Goal: Task Accomplishment & Management: Manage account settings

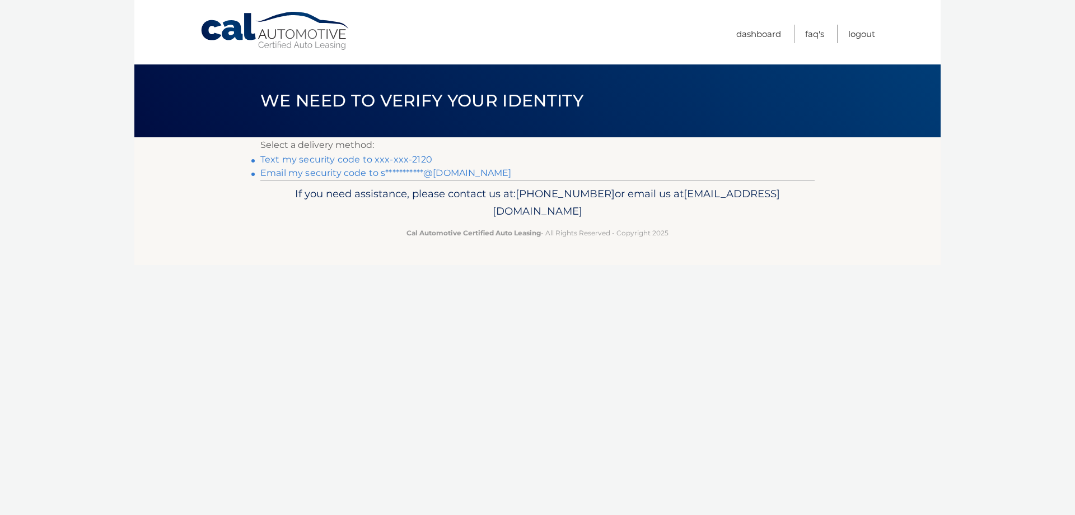
click at [367, 162] on link "Text my security code to xxx-xxx-2120" at bounding box center [346, 159] width 172 height 11
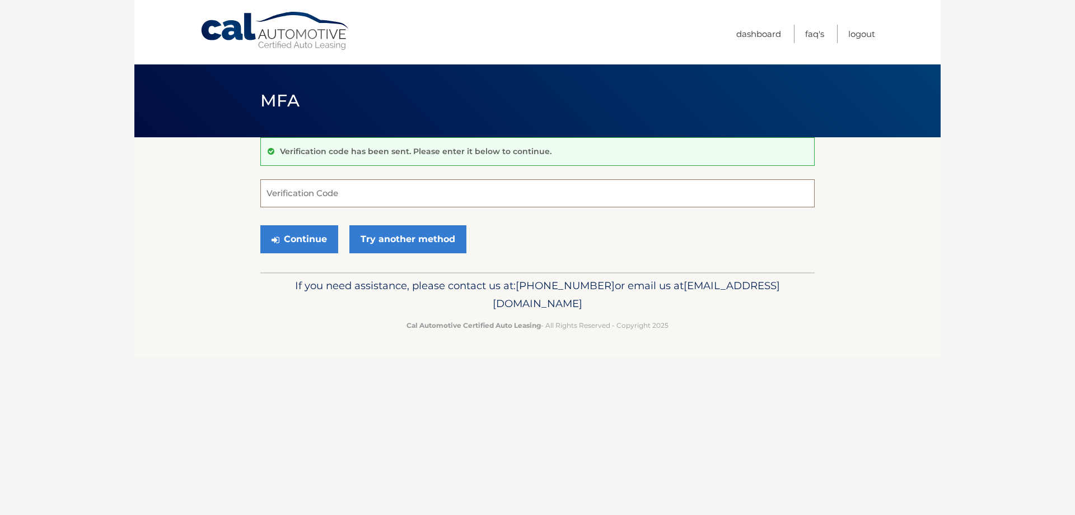
click at [372, 199] on input "Verification Code" at bounding box center [537, 193] width 555 height 28
type input "427356"
click at [323, 231] on button "Continue" at bounding box center [299, 239] width 78 height 28
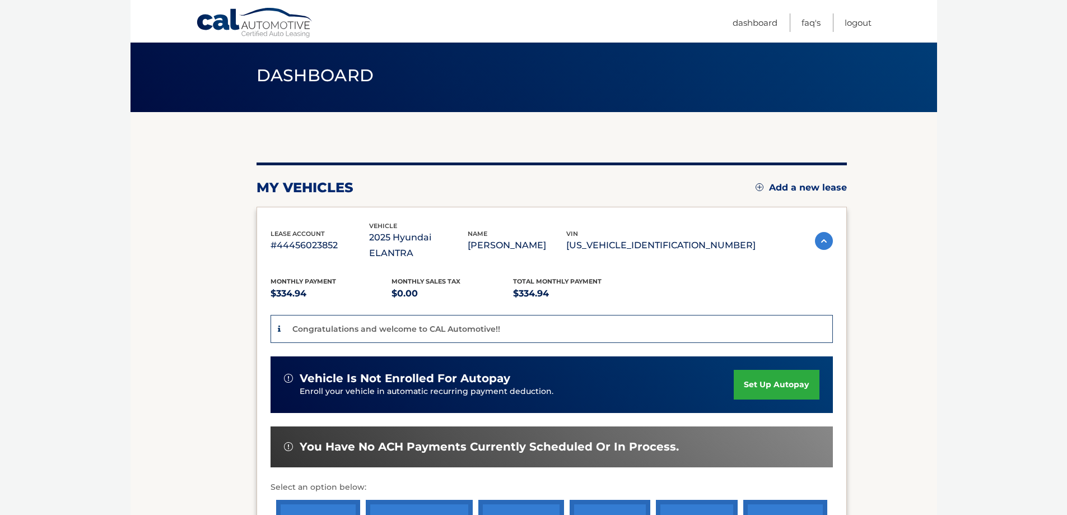
scroll to position [56, 0]
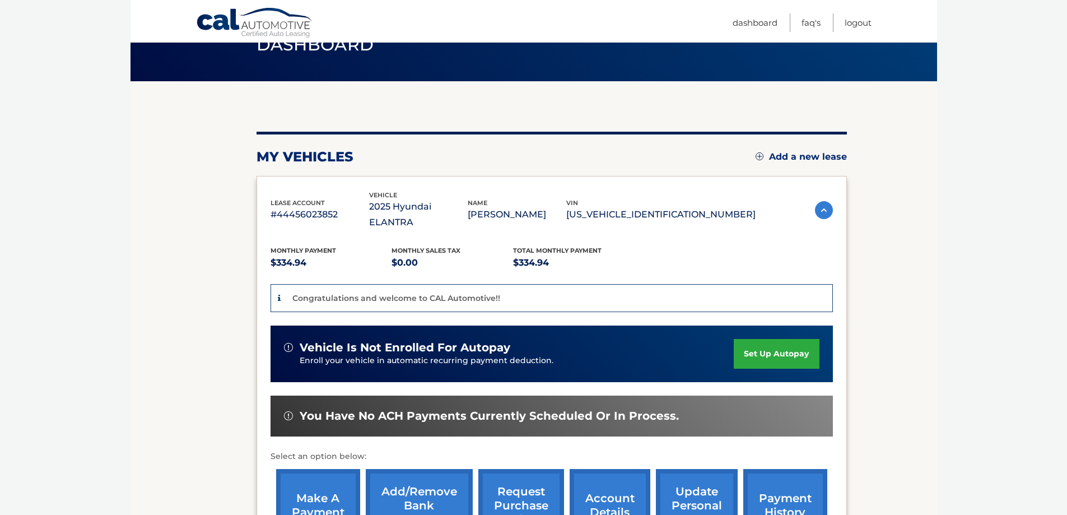
click at [765, 339] on link "set up autopay" at bounding box center [776, 354] width 85 height 30
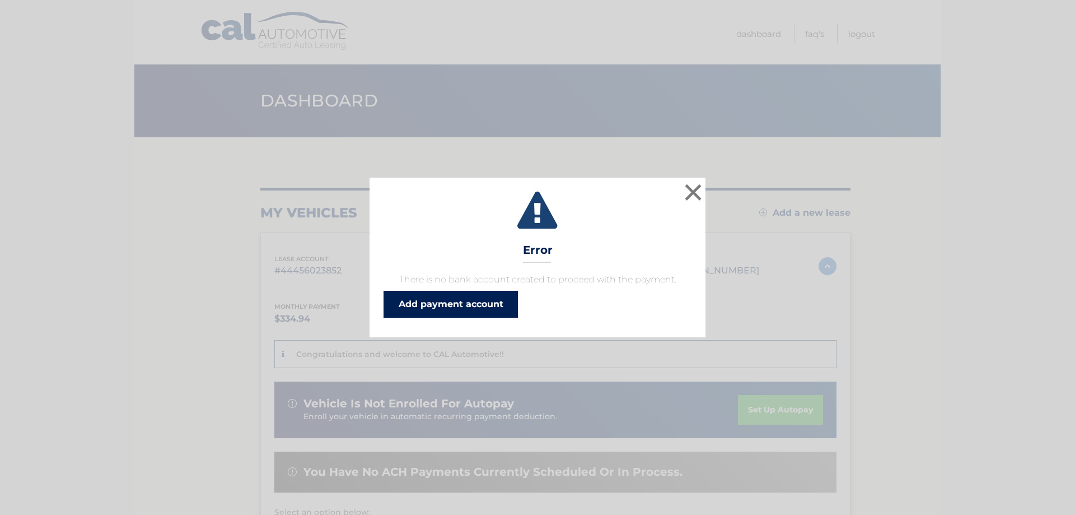
click at [483, 307] on link "Add payment account" at bounding box center [451, 304] width 134 height 27
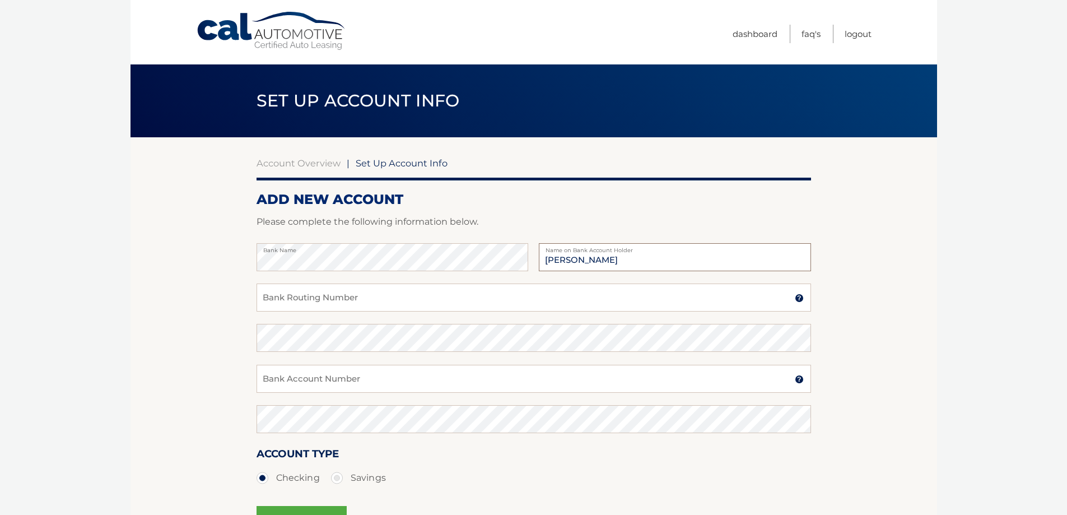
type input "Sean Campbell"
click at [375, 305] on input "Bank Routing Number" at bounding box center [534, 297] width 555 height 28
type input "021000021"
click at [326, 379] on input "Bank Account Number" at bounding box center [534, 379] width 555 height 28
type input "938163289"
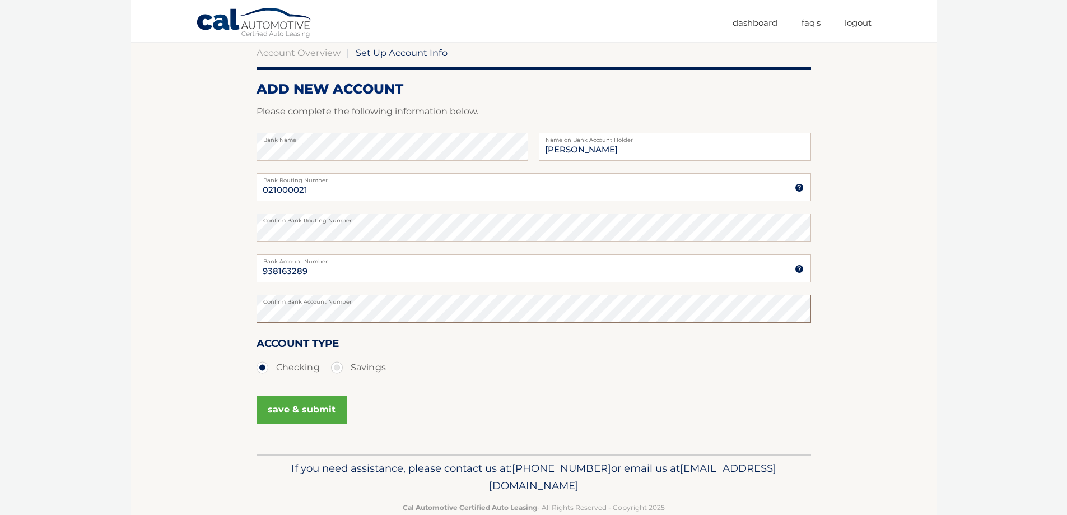
scroll to position [135, 0]
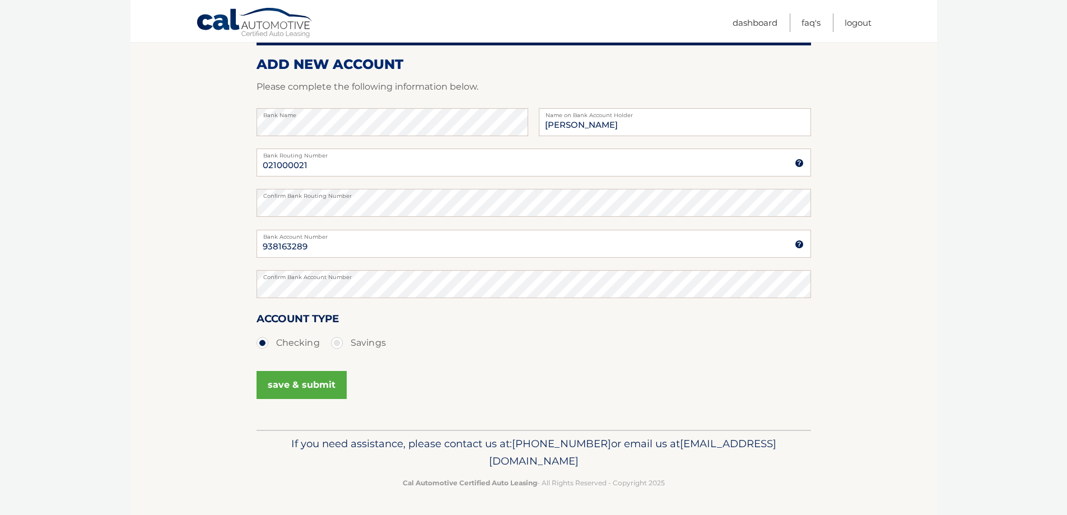
click at [318, 388] on button "save & submit" at bounding box center [302, 385] width 90 height 28
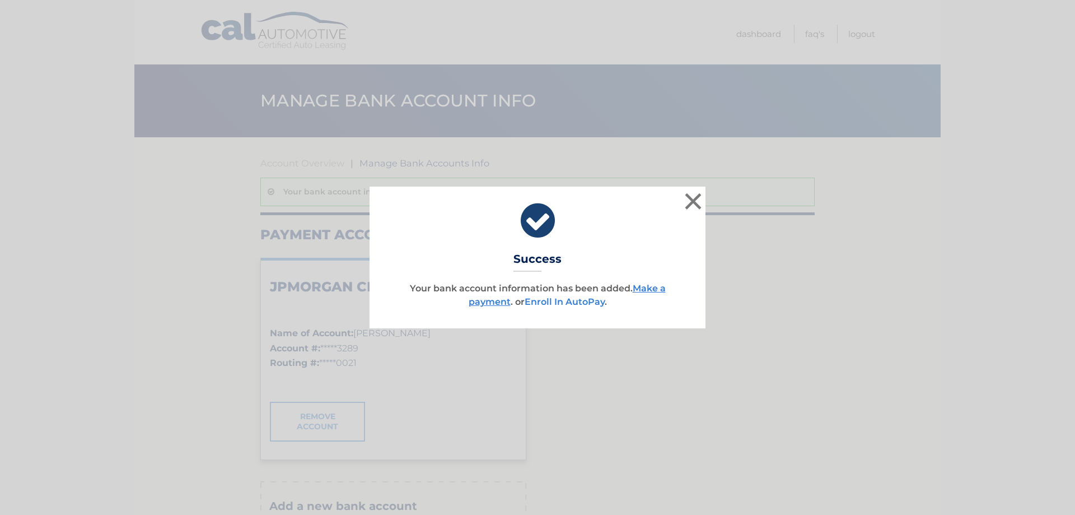
click at [571, 304] on link "Enroll In AutoPay" at bounding box center [565, 301] width 80 height 11
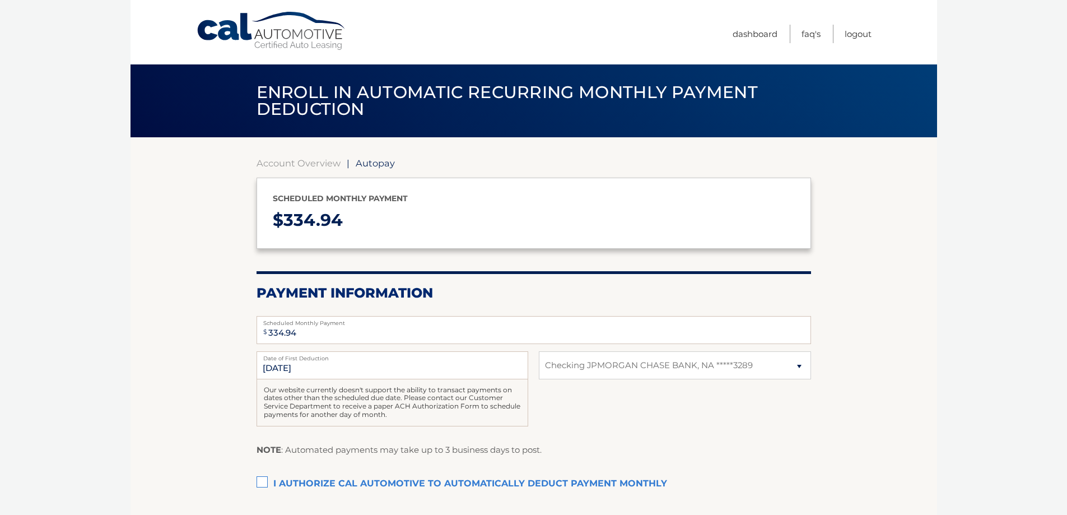
select select "MmVmMzdiODMtMGI5NC00YzYzLWIwMmMtMGI4OTdhNmNjMzcx"
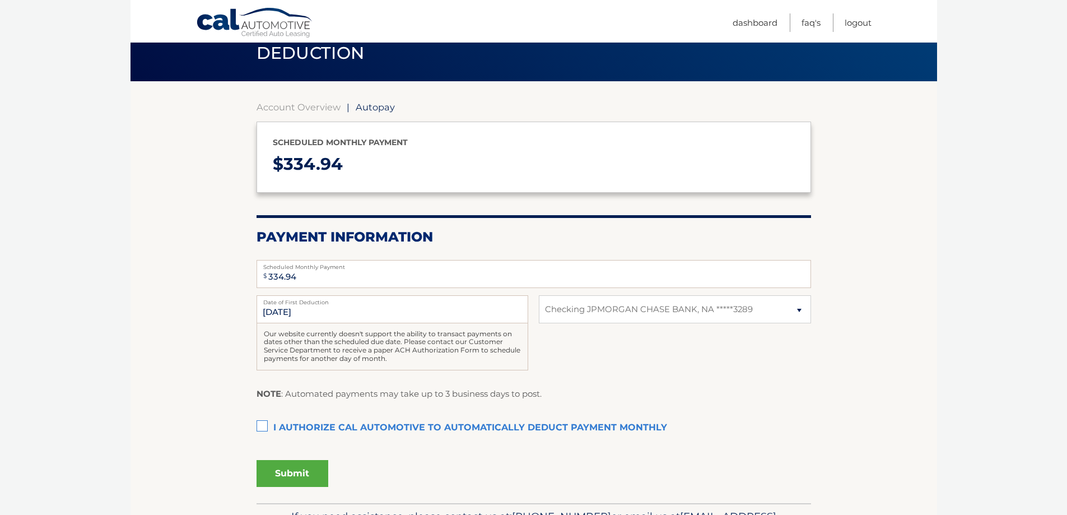
click at [261, 429] on label "I authorize cal automotive to automatically deduct payment monthly This checkbo…" at bounding box center [534, 428] width 555 height 22
click at [0, 0] on input "I authorize cal automotive to automatically deduct payment monthly This checkbo…" at bounding box center [0, 0] width 0 height 0
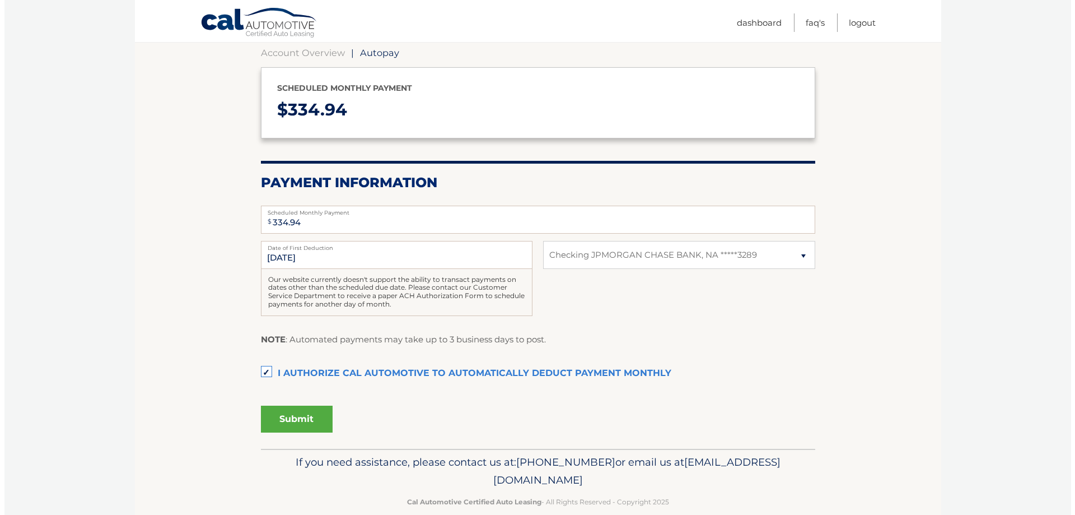
scroll to position [112, 0]
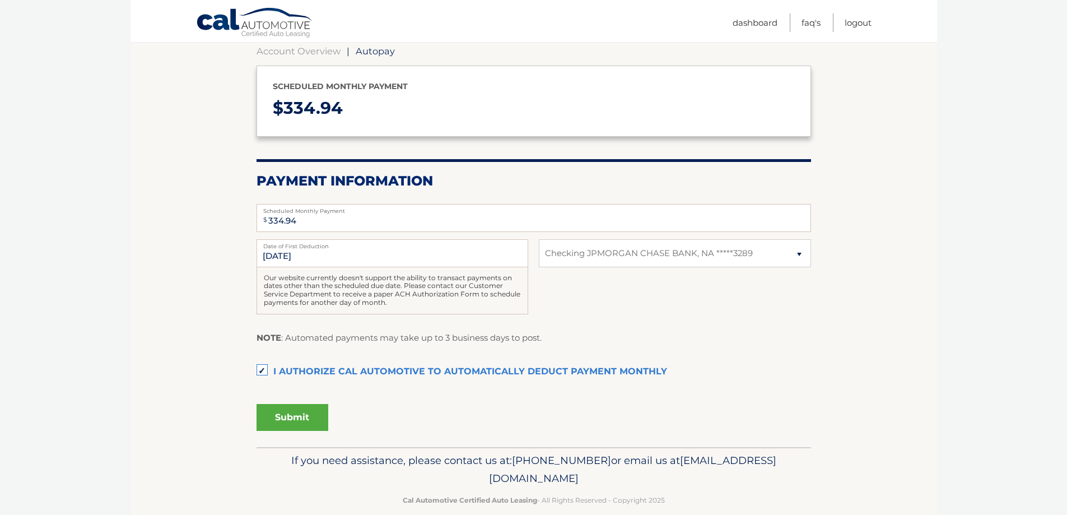
click at [300, 417] on button "Submit" at bounding box center [293, 417] width 72 height 27
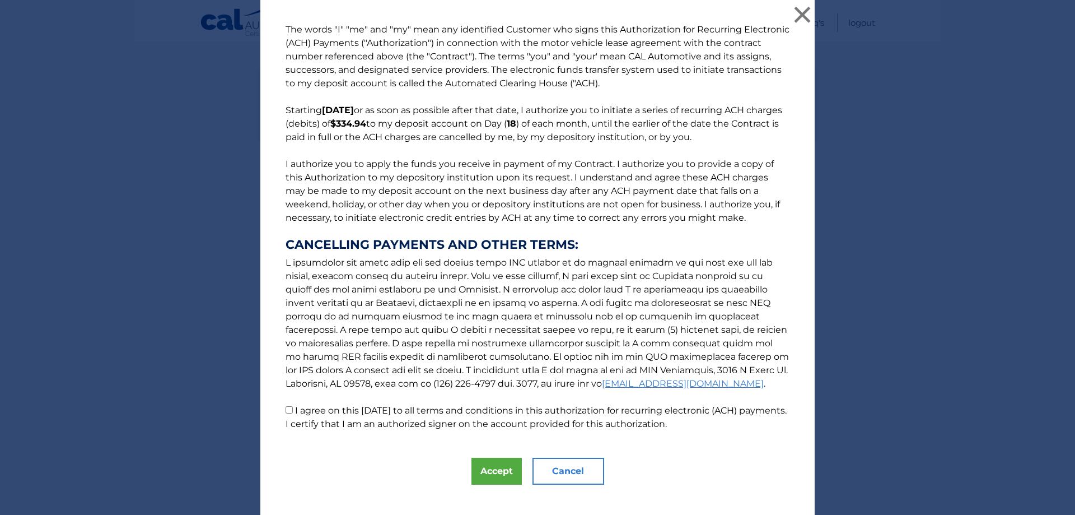
click at [286, 409] on input "I agree on this [DATE] to all terms and conditions in this authorization for re…" at bounding box center [289, 409] width 7 height 7
checkbox input "true"
click at [487, 469] on button "Accept" at bounding box center [497, 471] width 50 height 27
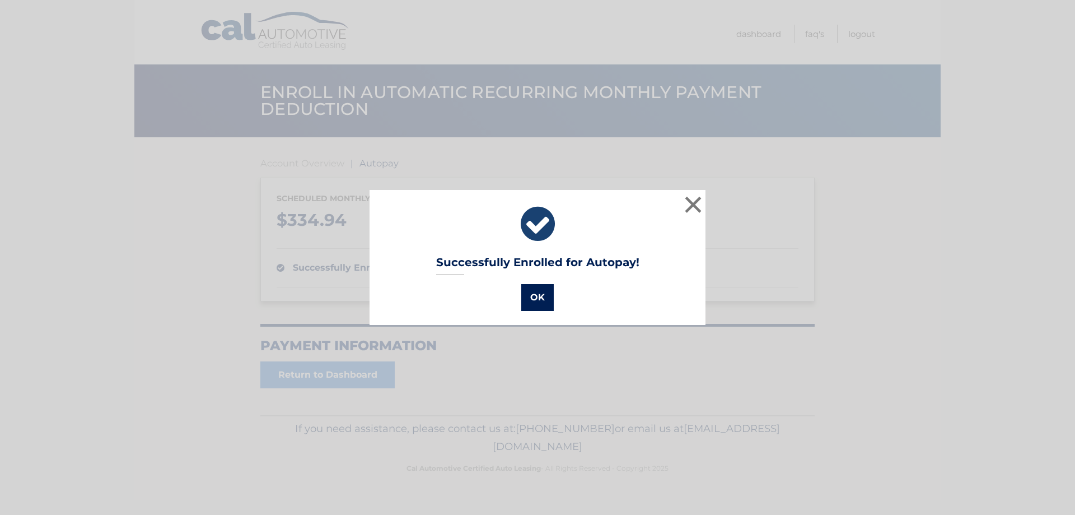
click at [530, 296] on button "OK" at bounding box center [537, 297] width 32 height 27
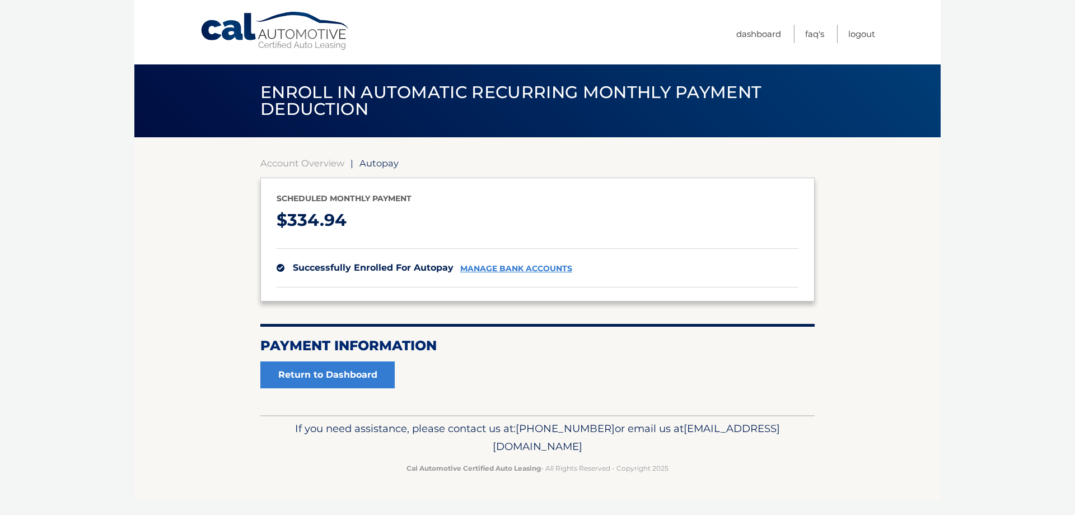
click at [991, 104] on body "Cal Automotive Menu Dashboard FAQ's Logout | $" at bounding box center [537, 257] width 1075 height 515
click at [864, 29] on link "Logout" at bounding box center [862, 34] width 27 height 18
